Goal: Task Accomplishment & Management: Use online tool/utility

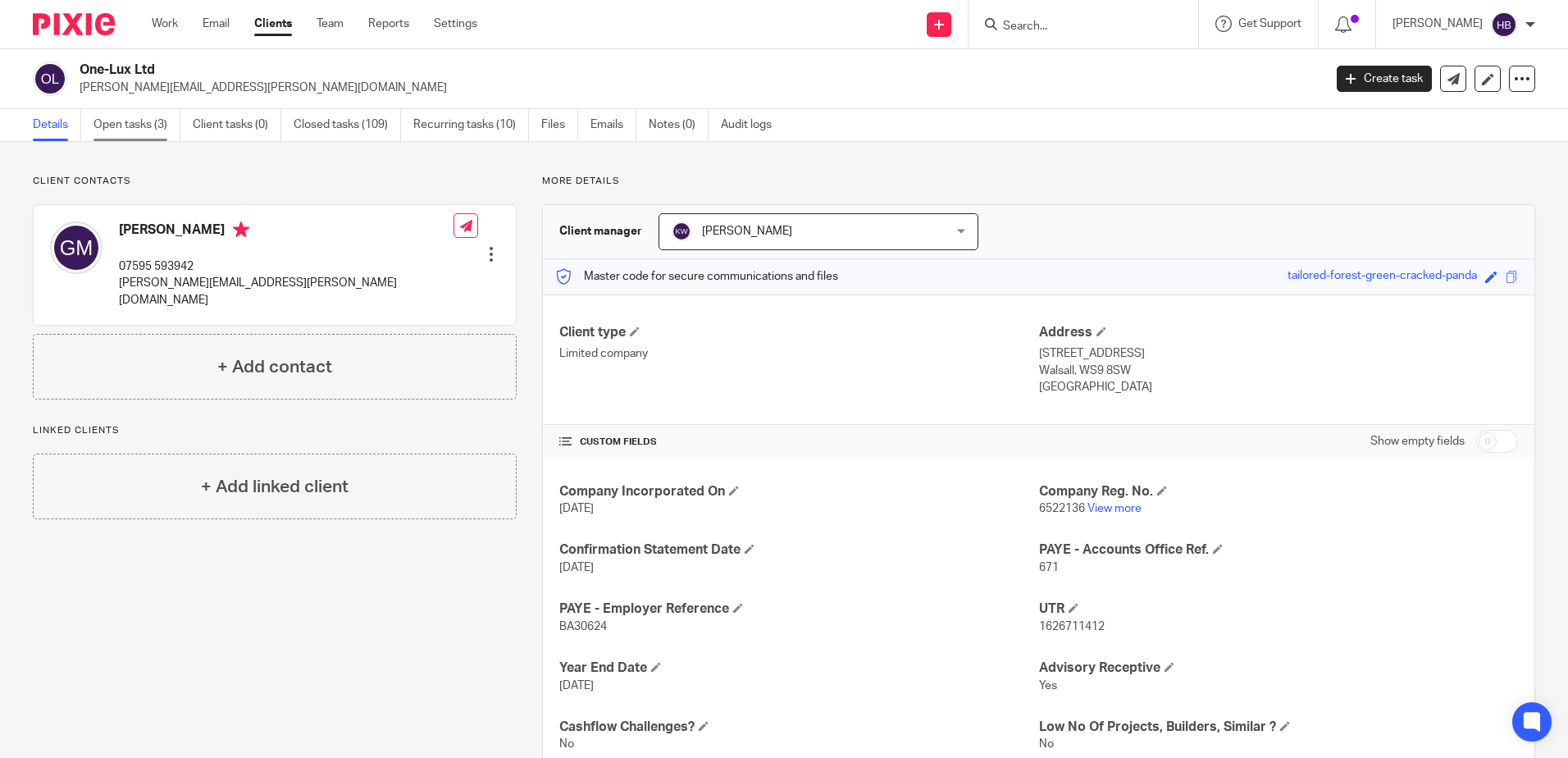
click at [101, 123] on link "Open tasks (3)" at bounding box center [137, 125] width 87 height 32
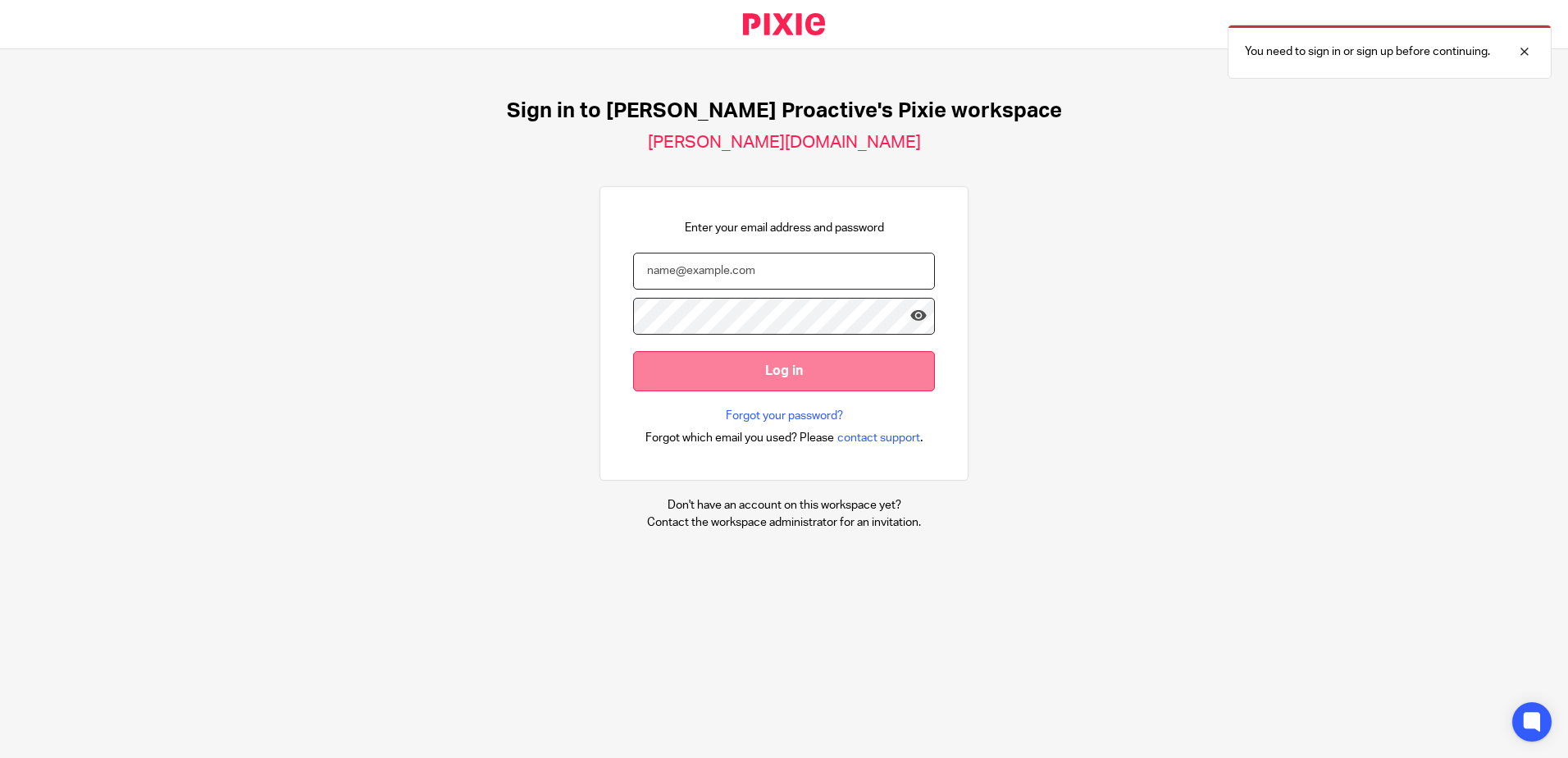
type input "[PERSON_NAME][EMAIL_ADDRESS][PERSON_NAME][DOMAIN_NAME]"
click at [774, 372] on input "Log in" at bounding box center [784, 371] width 302 height 40
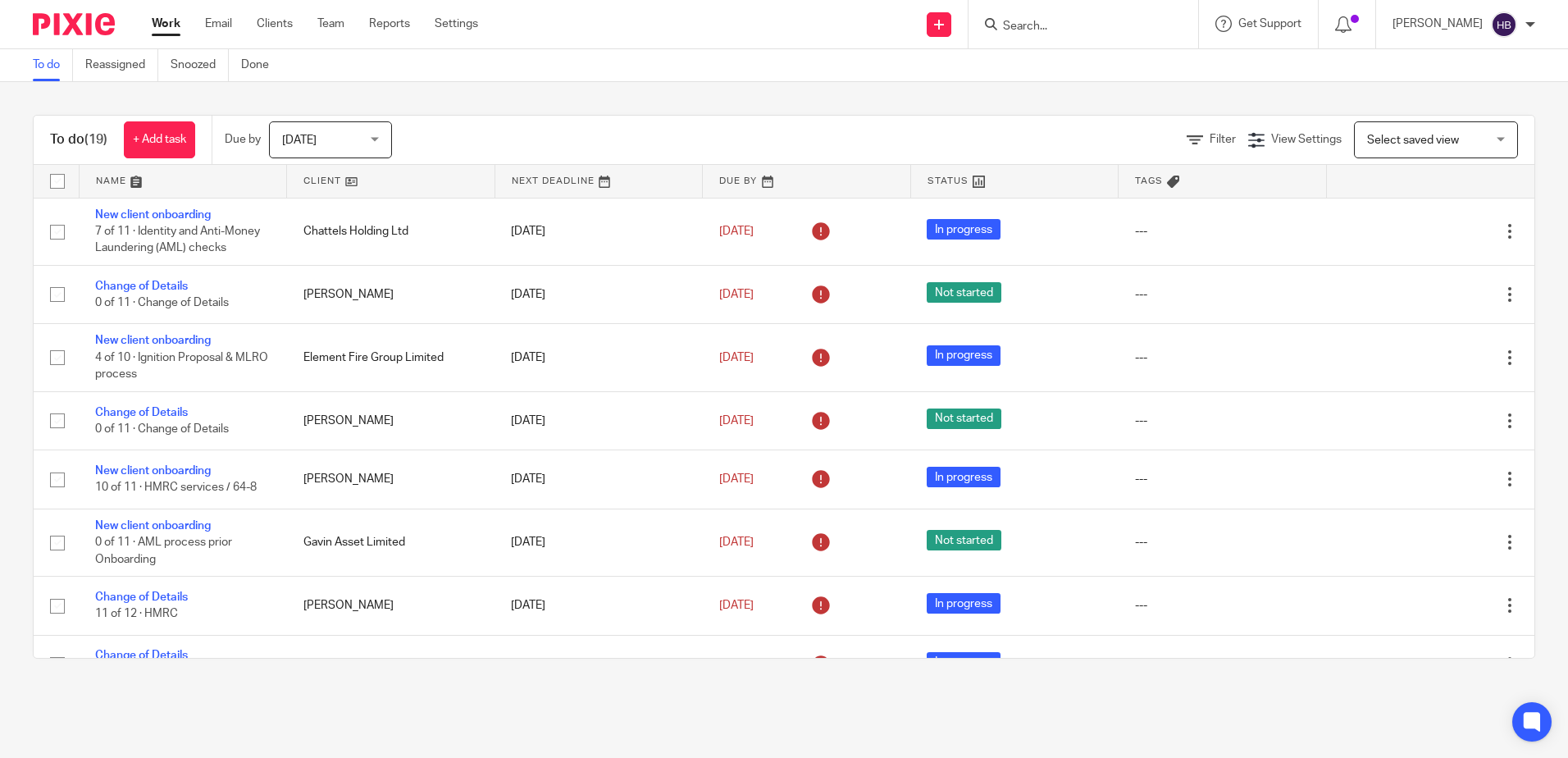
click at [1028, 27] on input "Search" at bounding box center [1075, 27] width 148 height 15
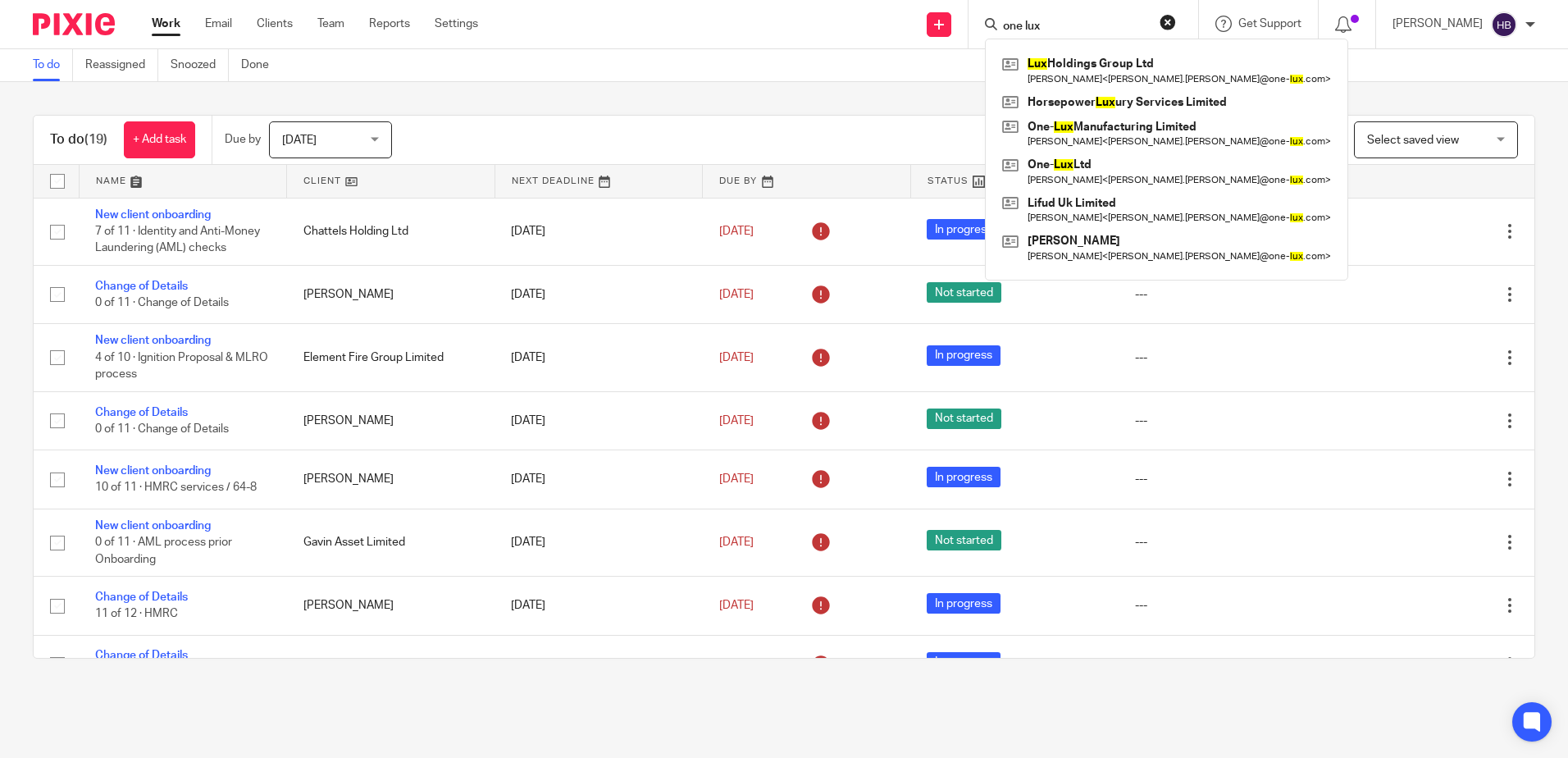
type input "one lux"
click button "submit" at bounding box center [0, 0] width 0 height 0
click at [1086, 172] on link at bounding box center [1166, 171] width 337 height 38
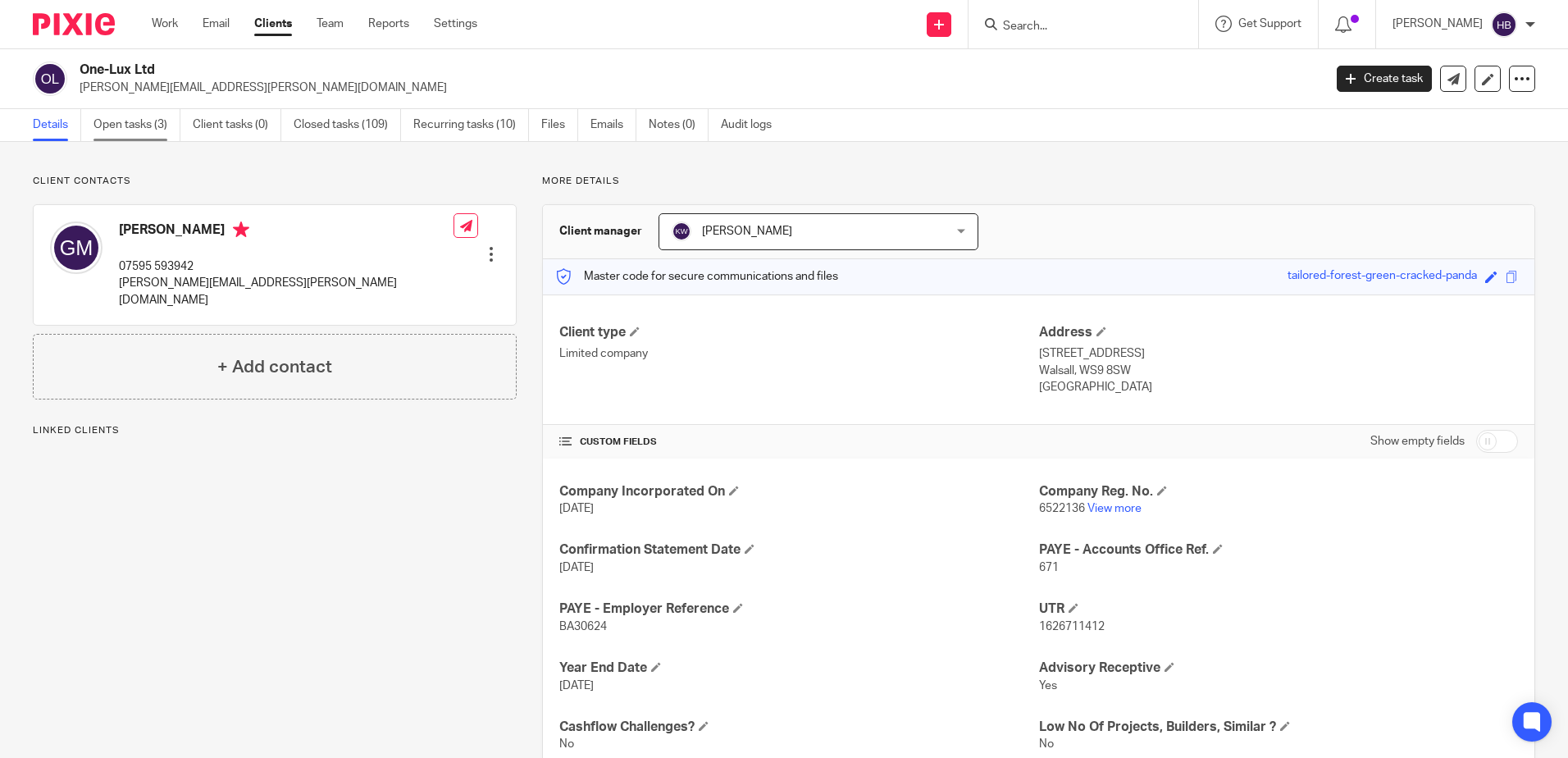
click at [135, 127] on link "Open tasks (3)" at bounding box center [137, 125] width 87 height 32
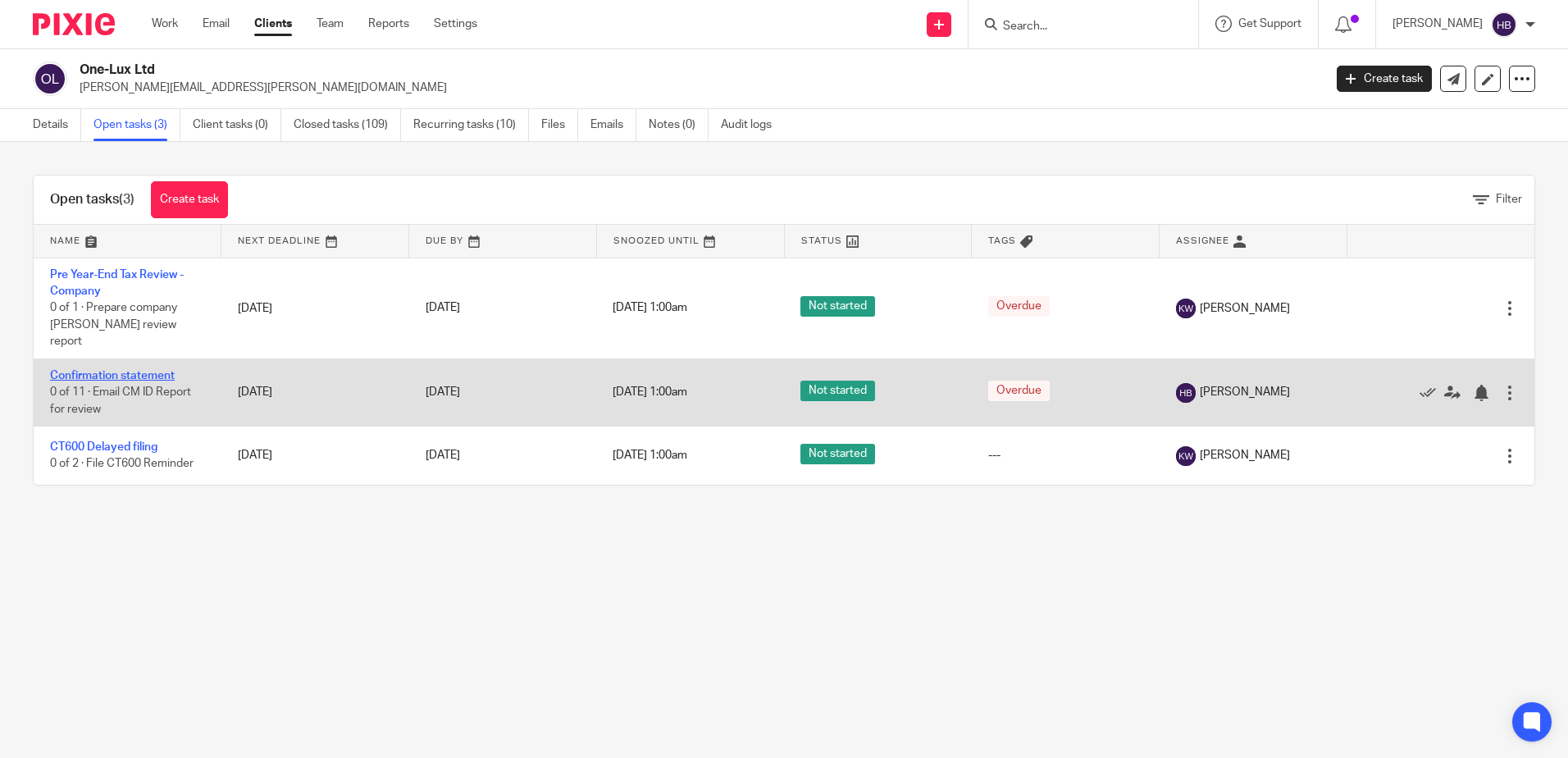
click at [109, 370] on link "Confirmation statement" at bounding box center [112, 376] width 125 height 11
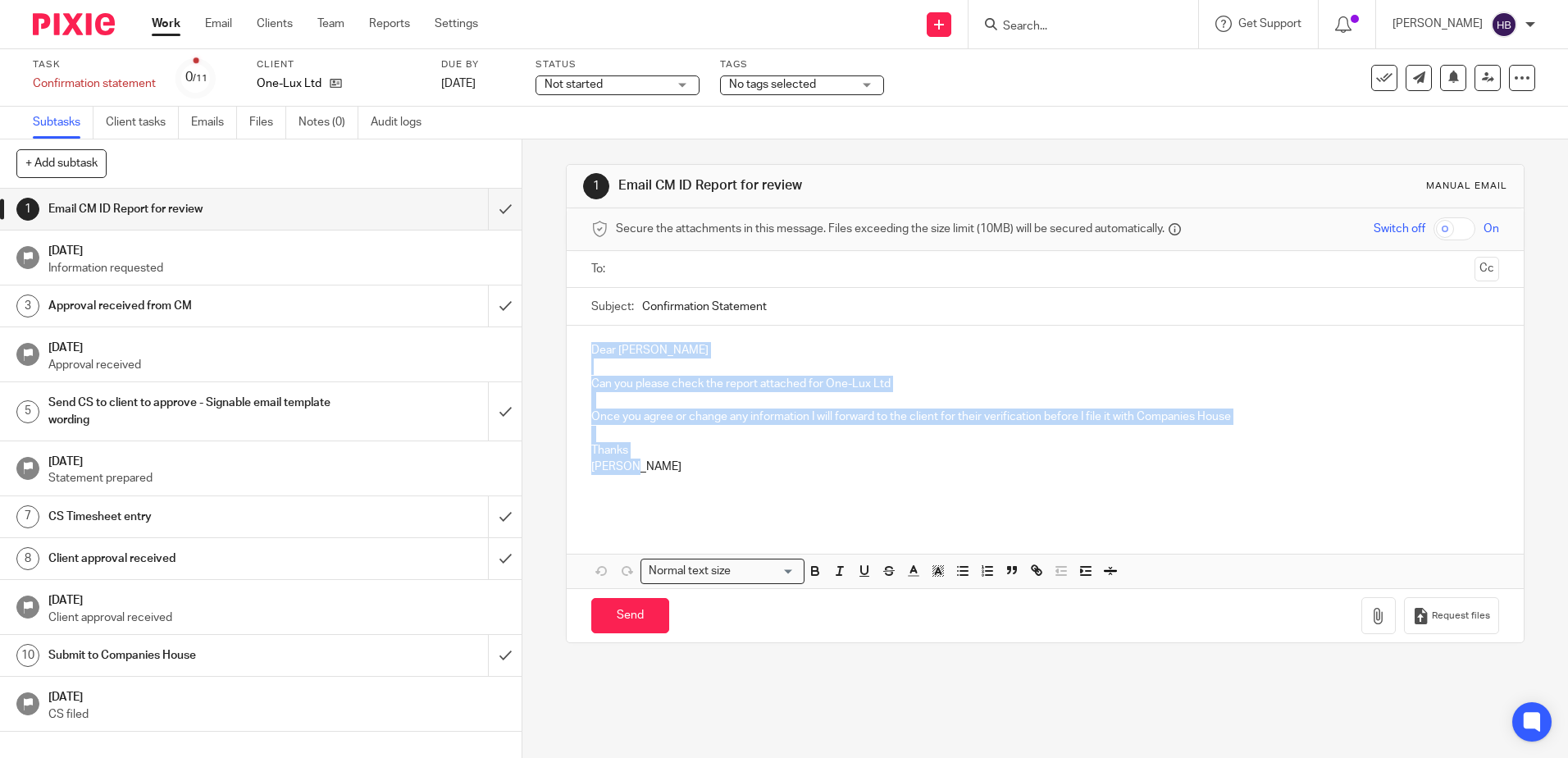
drag, startPoint x: 631, startPoint y: 469, endPoint x: 578, endPoint y: 354, distance: 126.6
click at [578, 354] on div "Dear [PERSON_NAME] Can you please check the report attached for One-Lux Ltd Onc…" at bounding box center [1044, 424] width 956 height 196
copy div "Dear [PERSON_NAME] Can you please check the report attached for One-Lux Ltd Onc…"
